Goal: Navigation & Orientation: Understand site structure

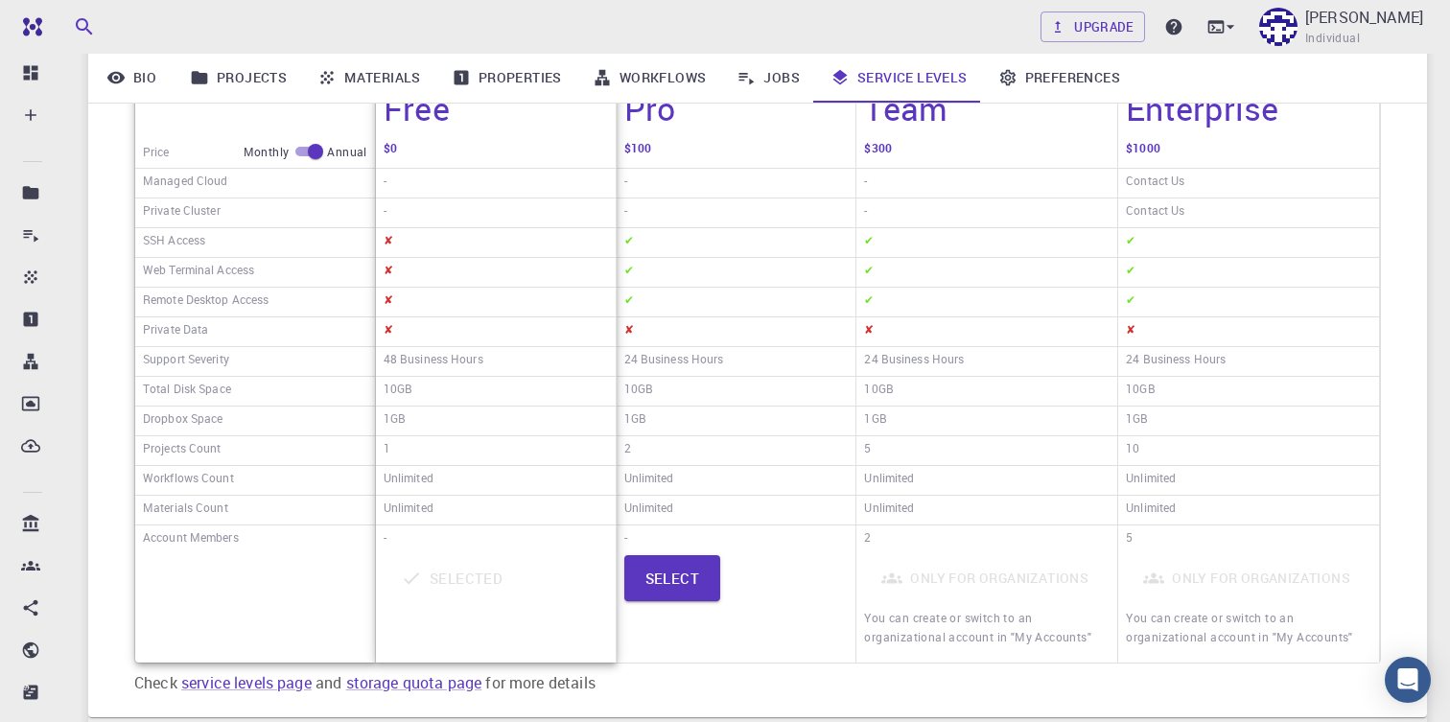
click at [111, 148] on div "Price Monthly Annual Managed Cloud Private Cluster SSH Access Web Terminal Acce…" at bounding box center [757, 360] width 1339 height 715
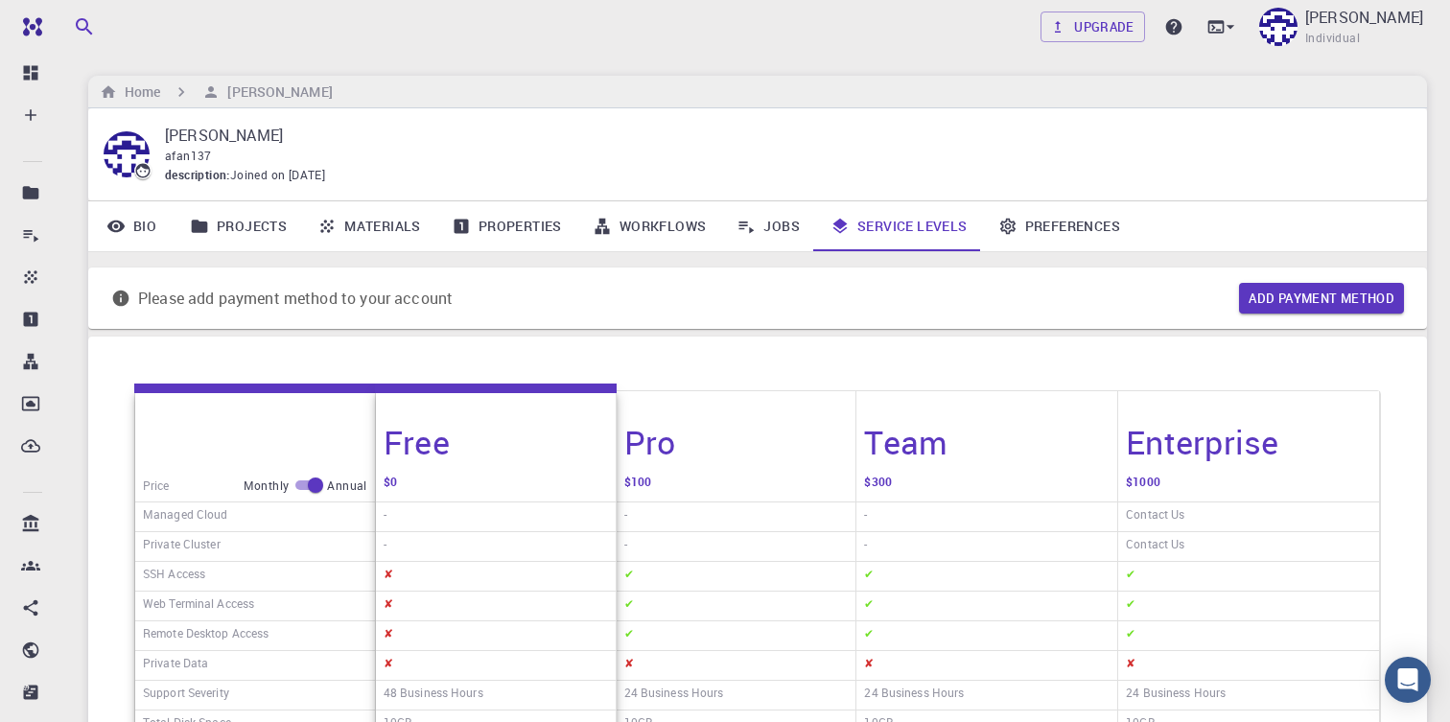
click at [520, 231] on link "Properties" at bounding box center [506, 226] width 141 height 50
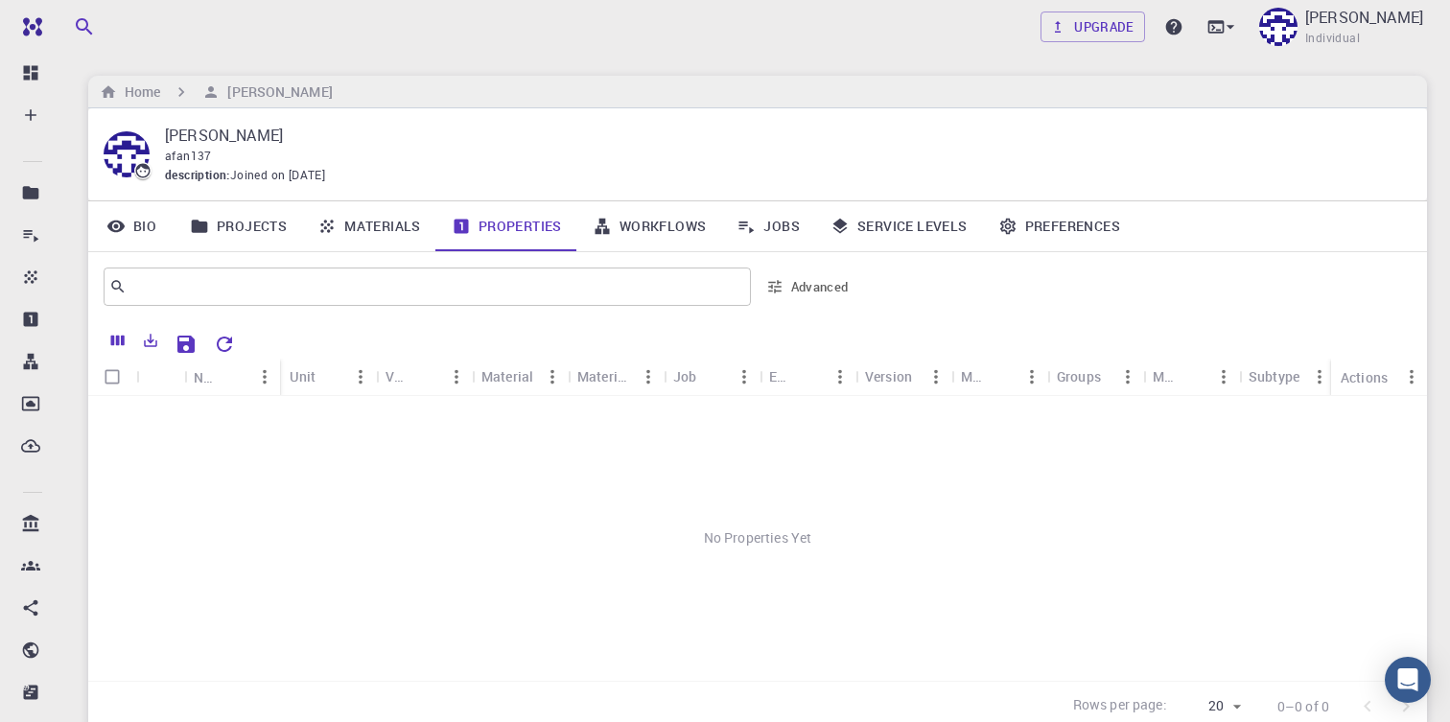
click at [606, 228] on icon at bounding box center [602, 226] width 19 height 19
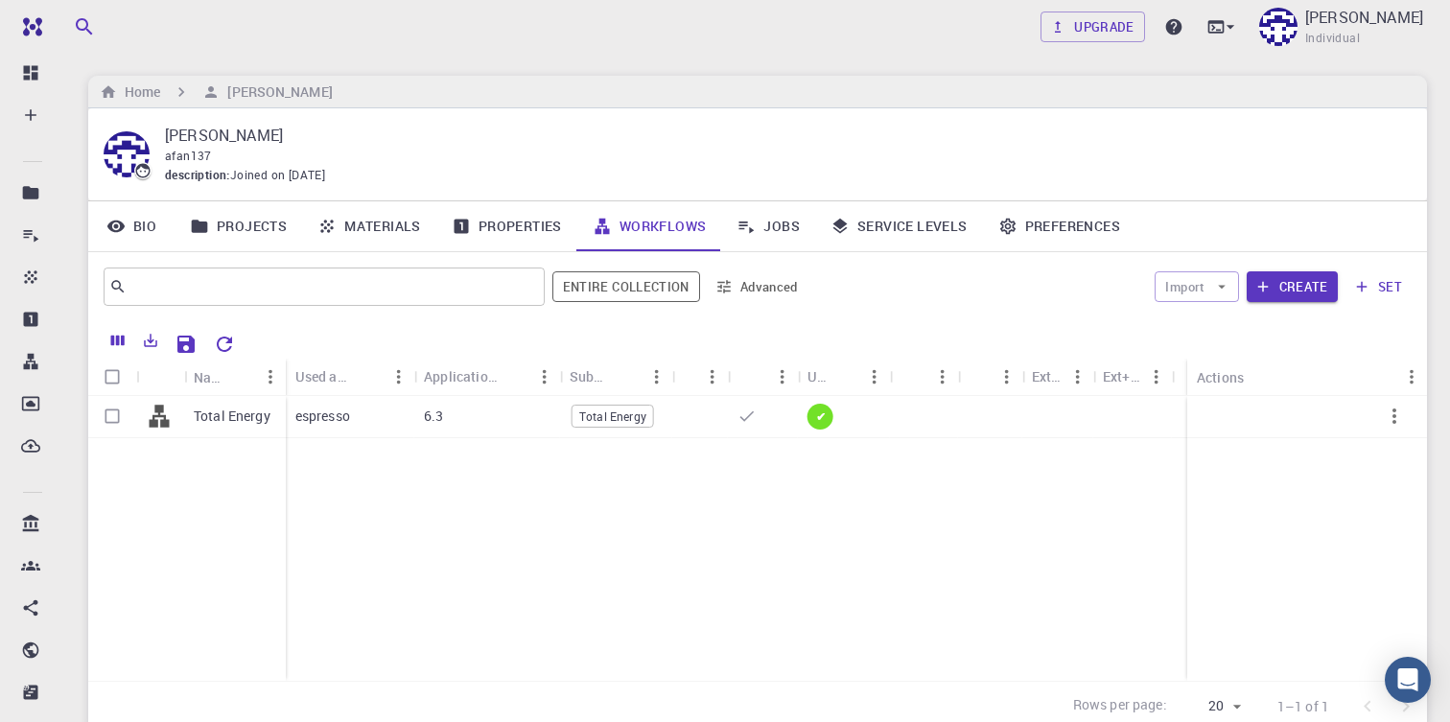
click at [500, 212] on link "Properties" at bounding box center [506, 226] width 141 height 50
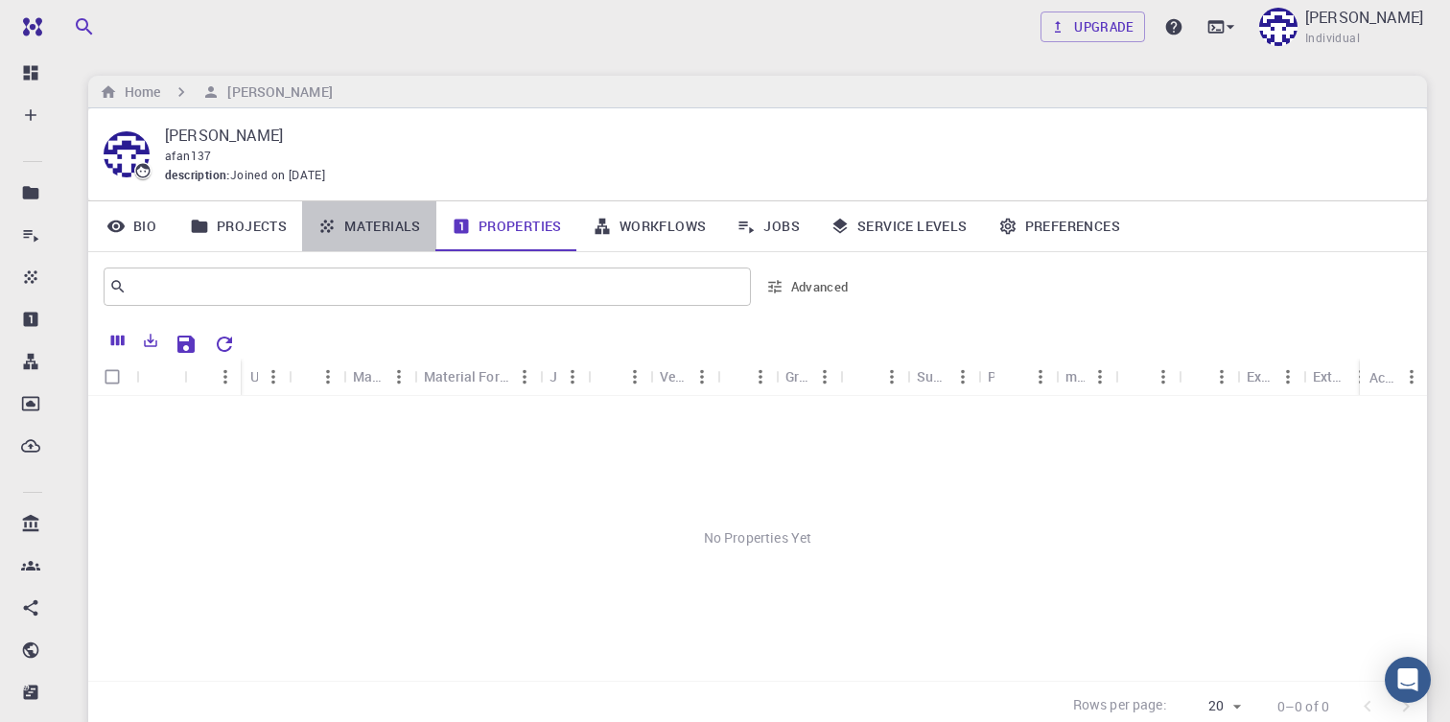
click at [371, 227] on link "Materials" at bounding box center [369, 226] width 134 height 50
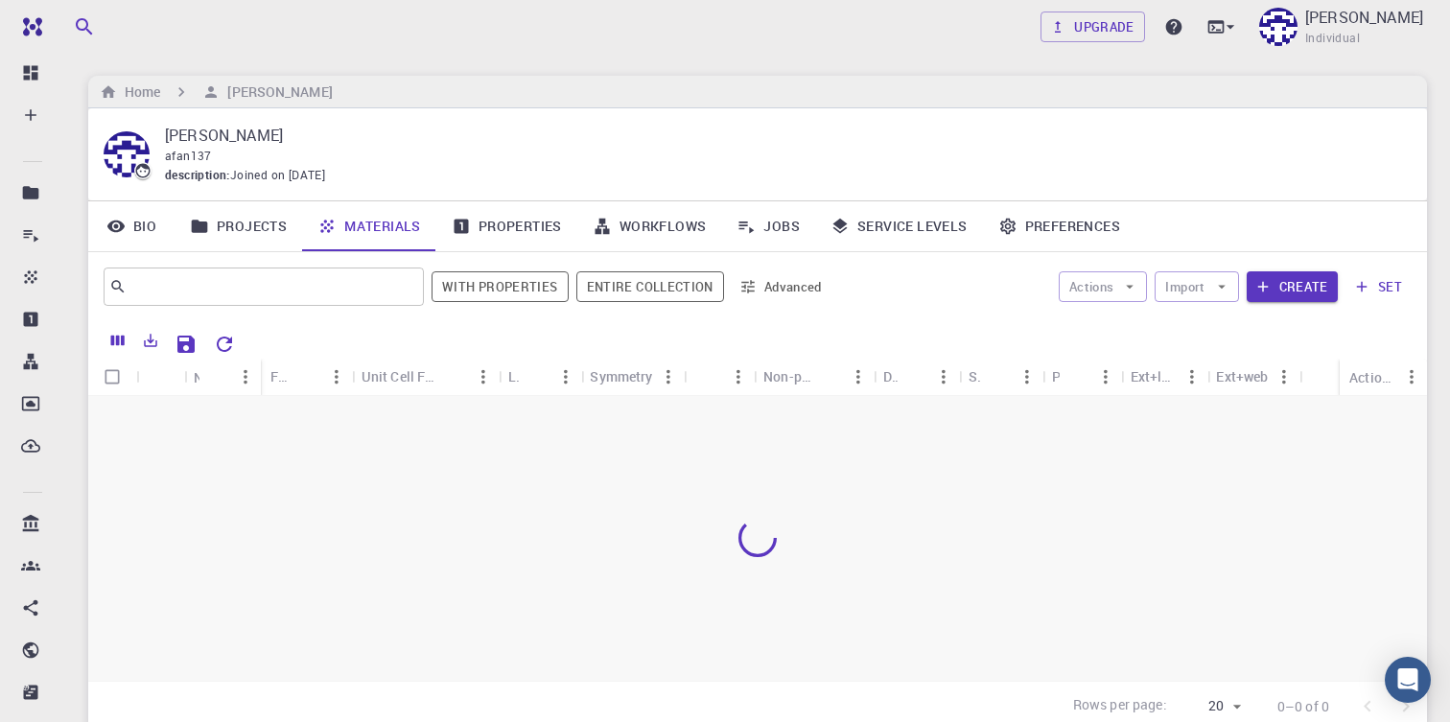
click at [234, 224] on link "Projects" at bounding box center [239, 226] width 128 height 50
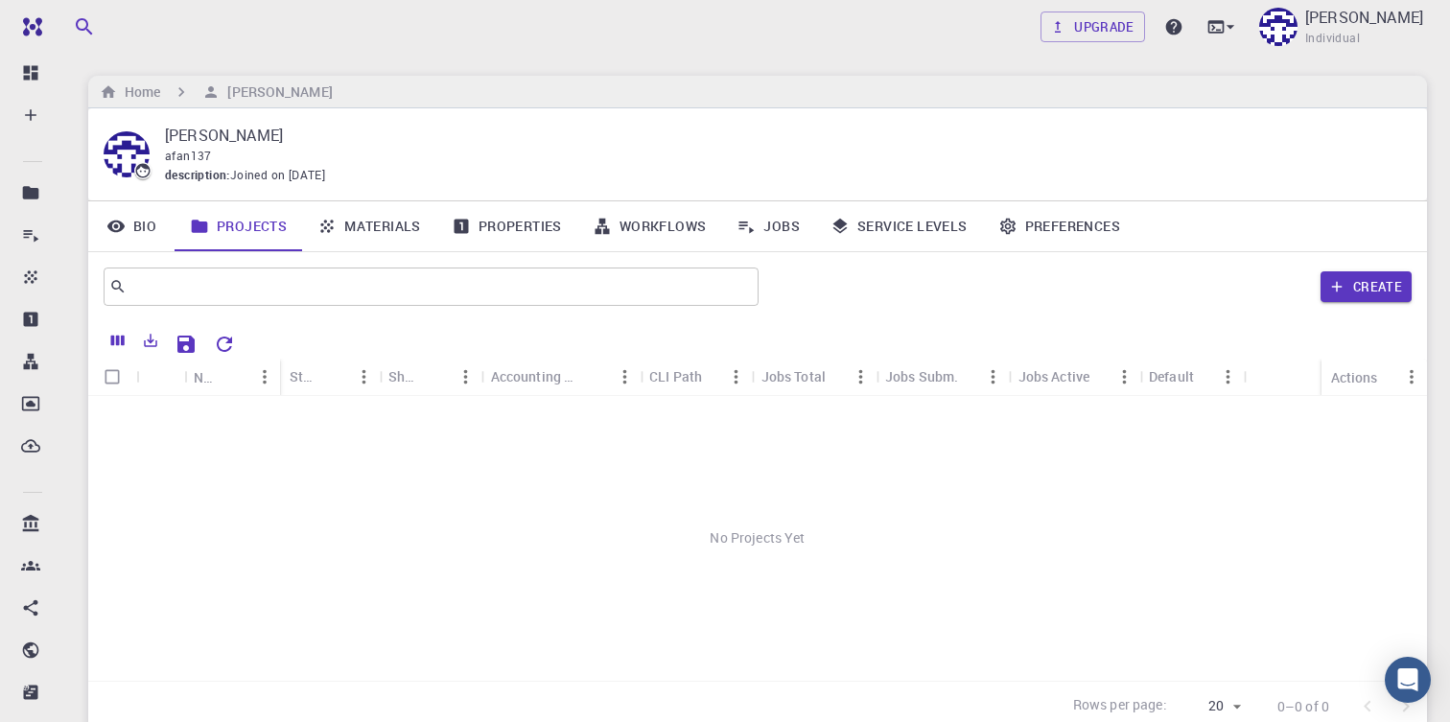
scroll to position [81, 0]
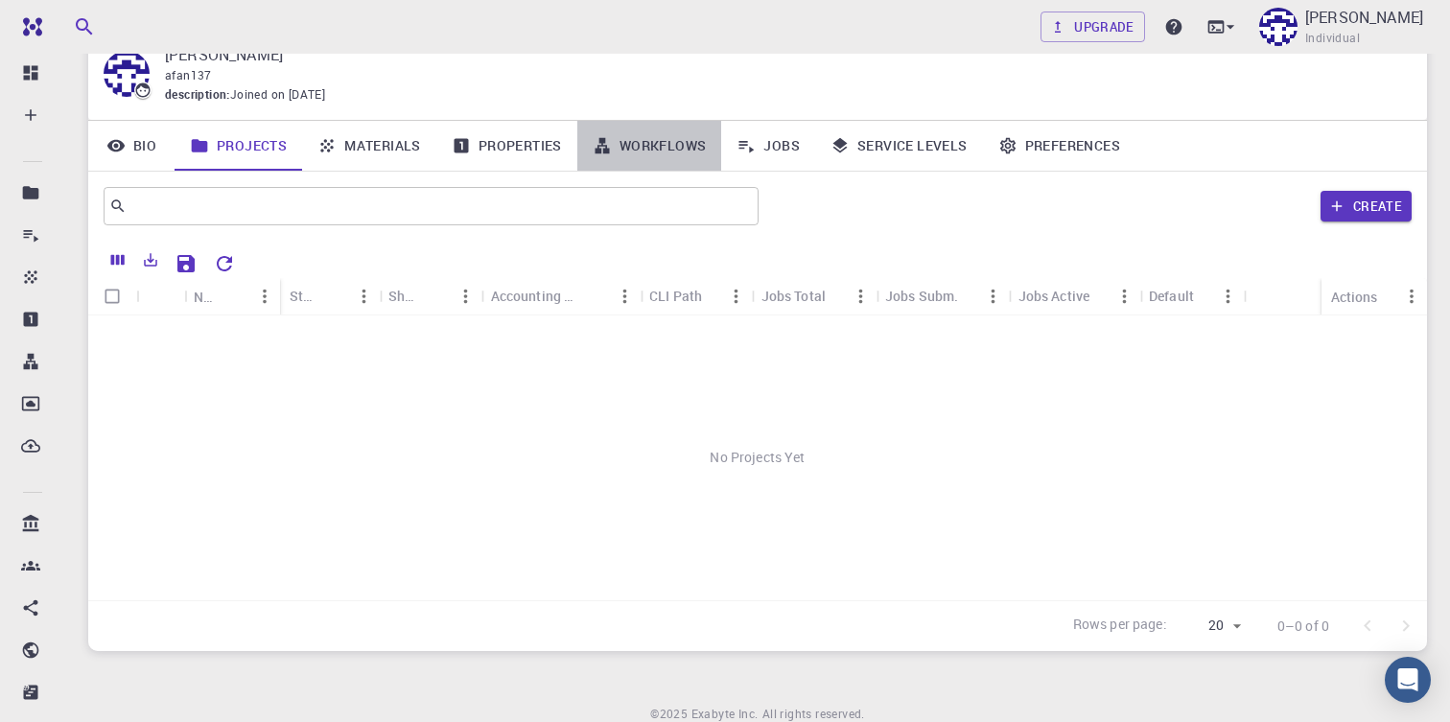
click at [645, 150] on link "Workflows" at bounding box center [649, 146] width 145 height 50
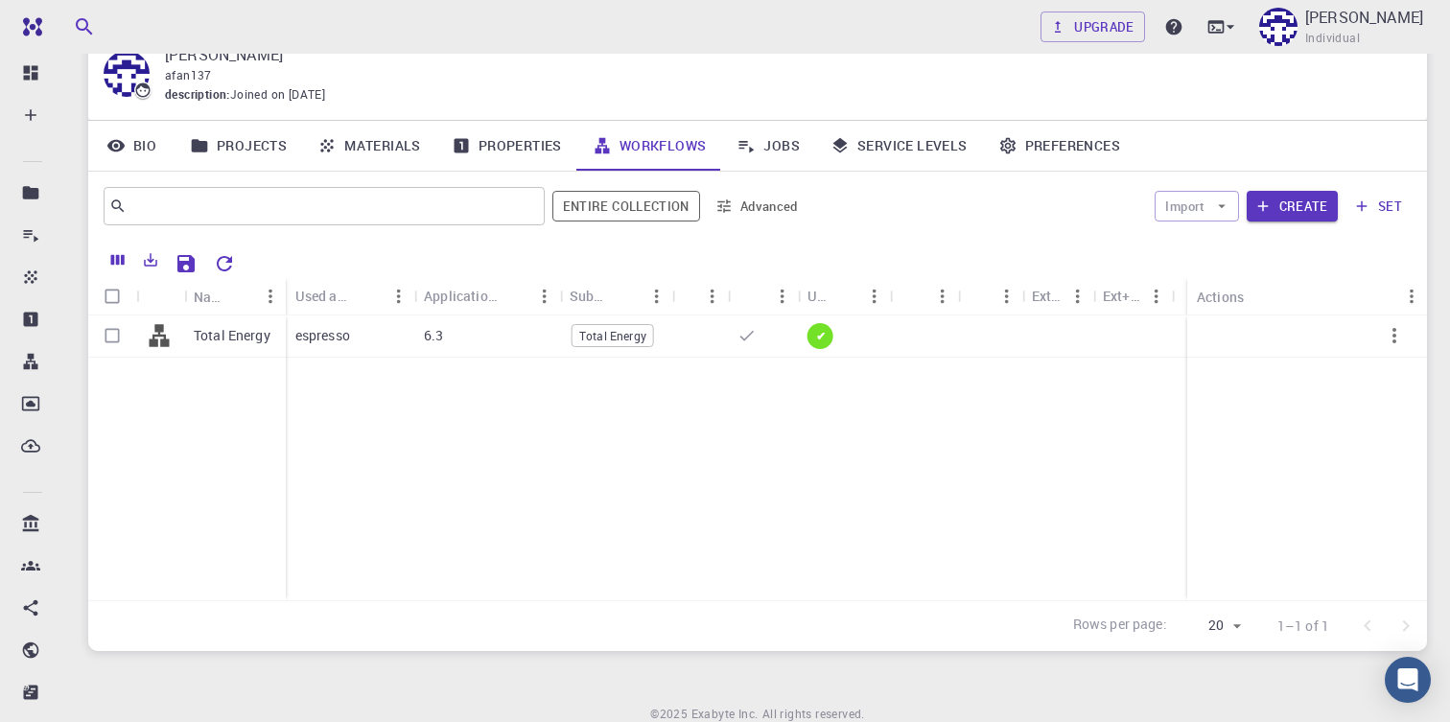
click at [782, 155] on link "Jobs" at bounding box center [768, 146] width 94 height 50
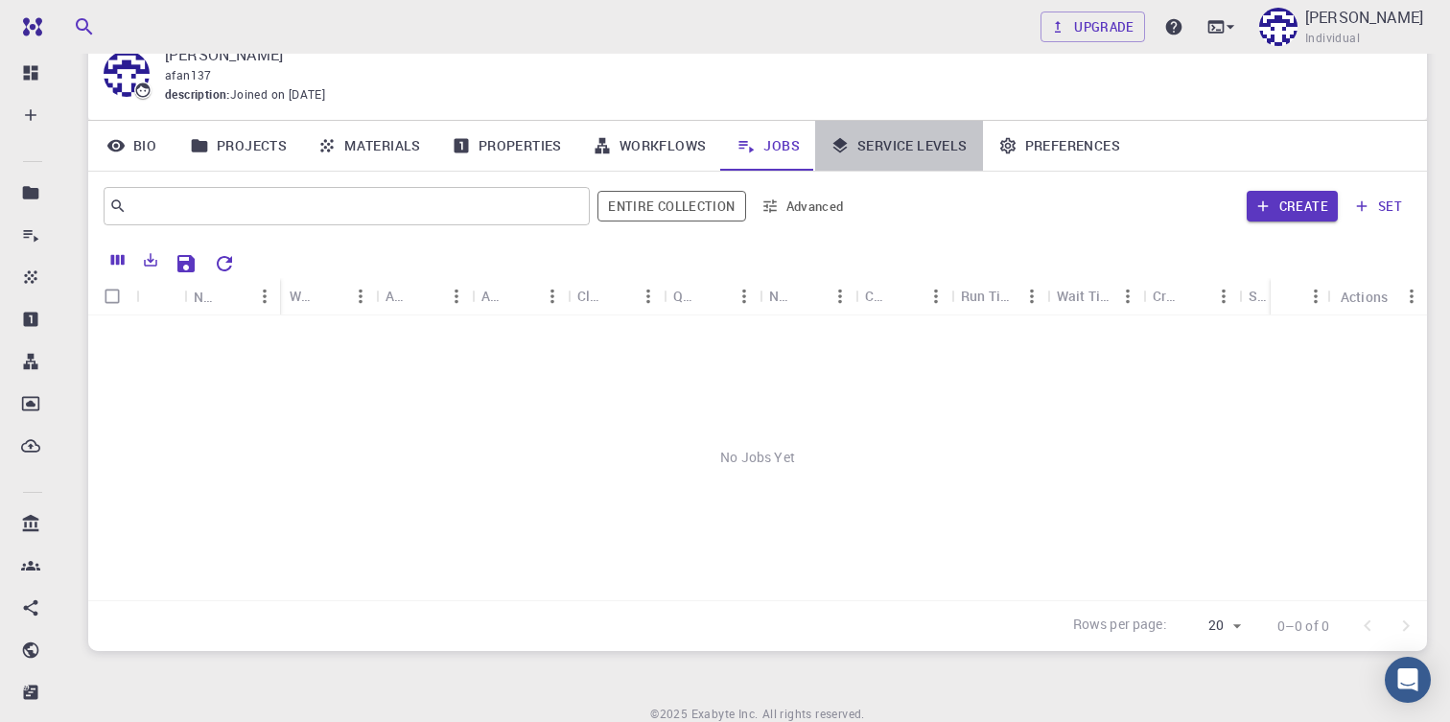
click at [945, 145] on link "Service Levels" at bounding box center [899, 146] width 168 height 50
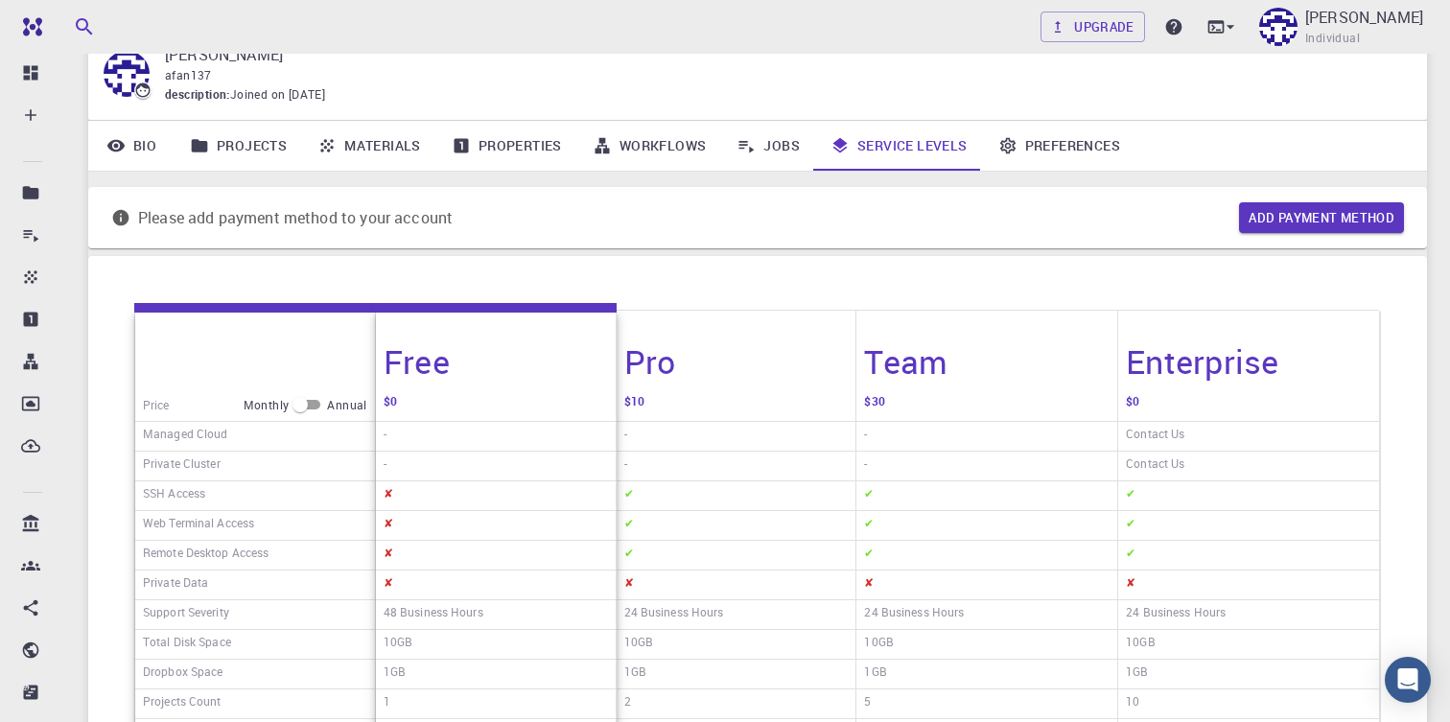
click at [1059, 154] on link "Preferences" at bounding box center [1059, 146] width 153 height 50
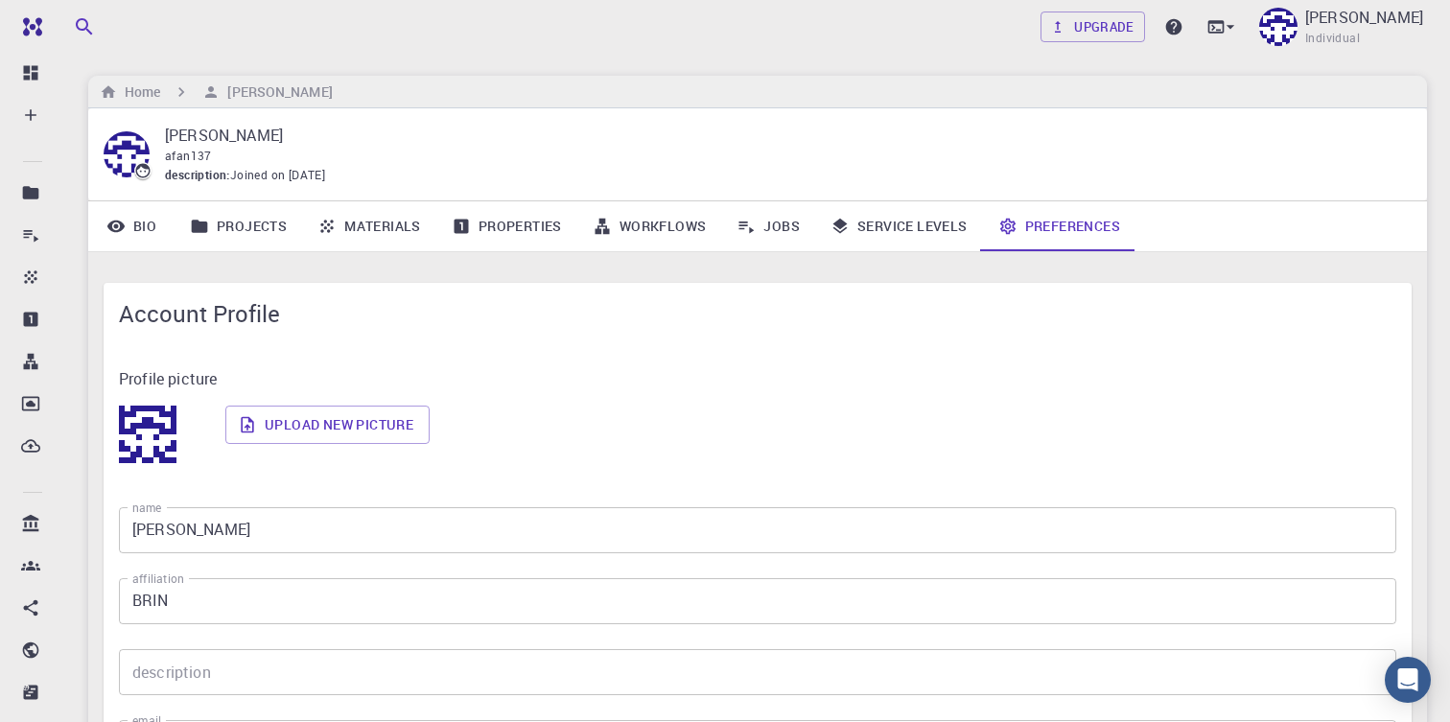
click at [128, 229] on link "Bio" at bounding box center [131, 226] width 86 height 50
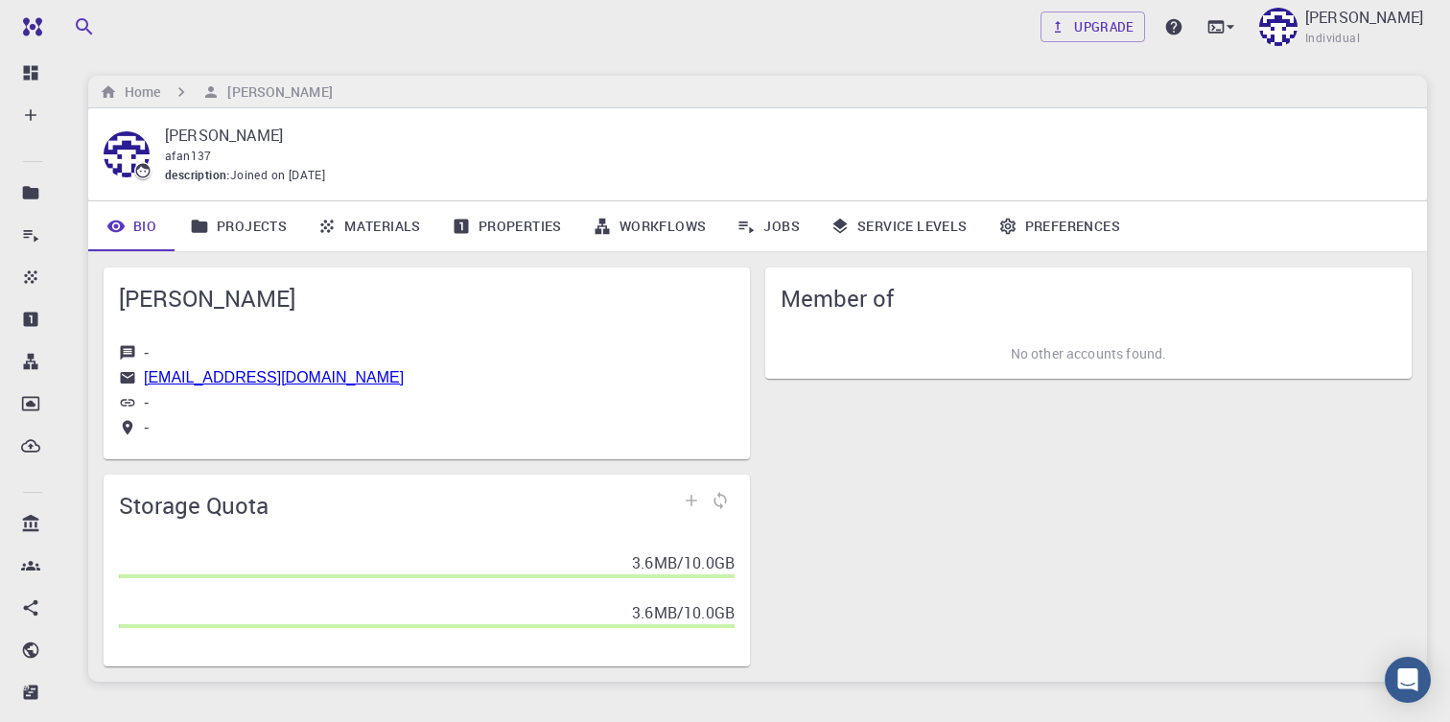
click at [349, 231] on link "Materials" at bounding box center [369, 226] width 134 height 50
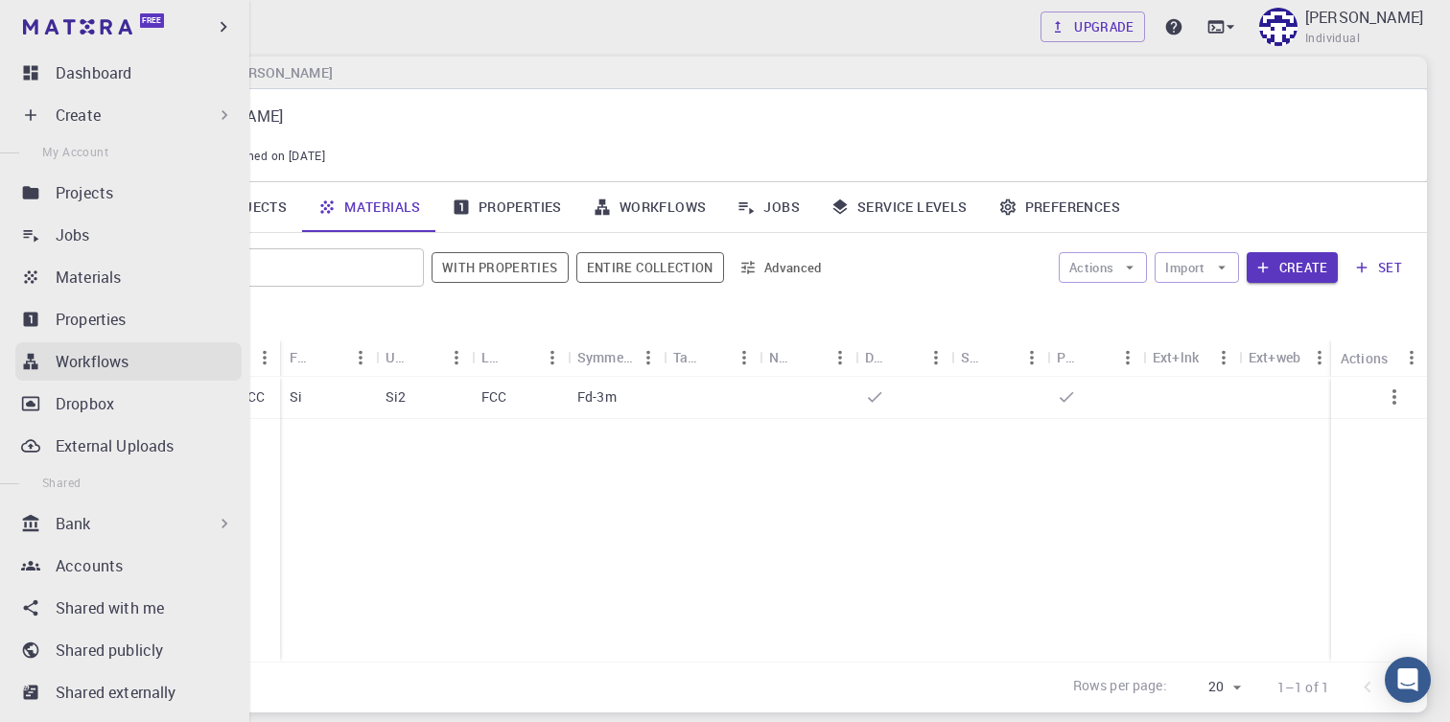
scroll to position [18, 0]
